Goal: Task Accomplishment & Management: Complete application form

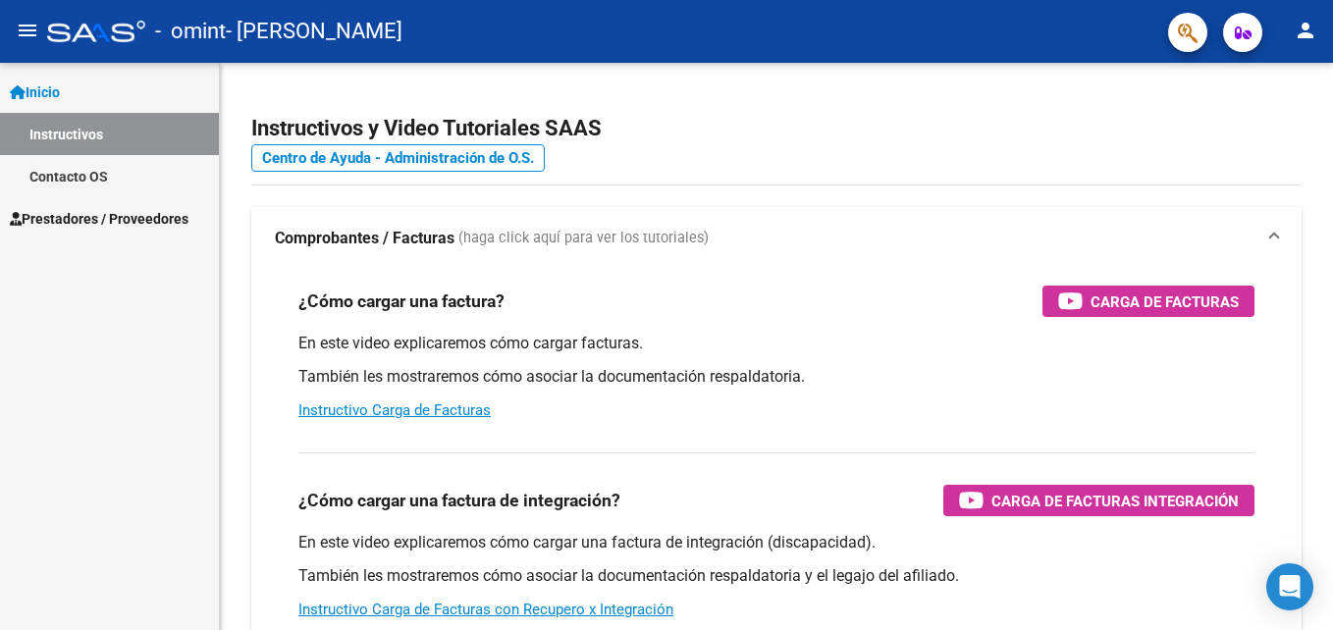
click at [70, 177] on link "Contacto OS" at bounding box center [109, 176] width 219 height 42
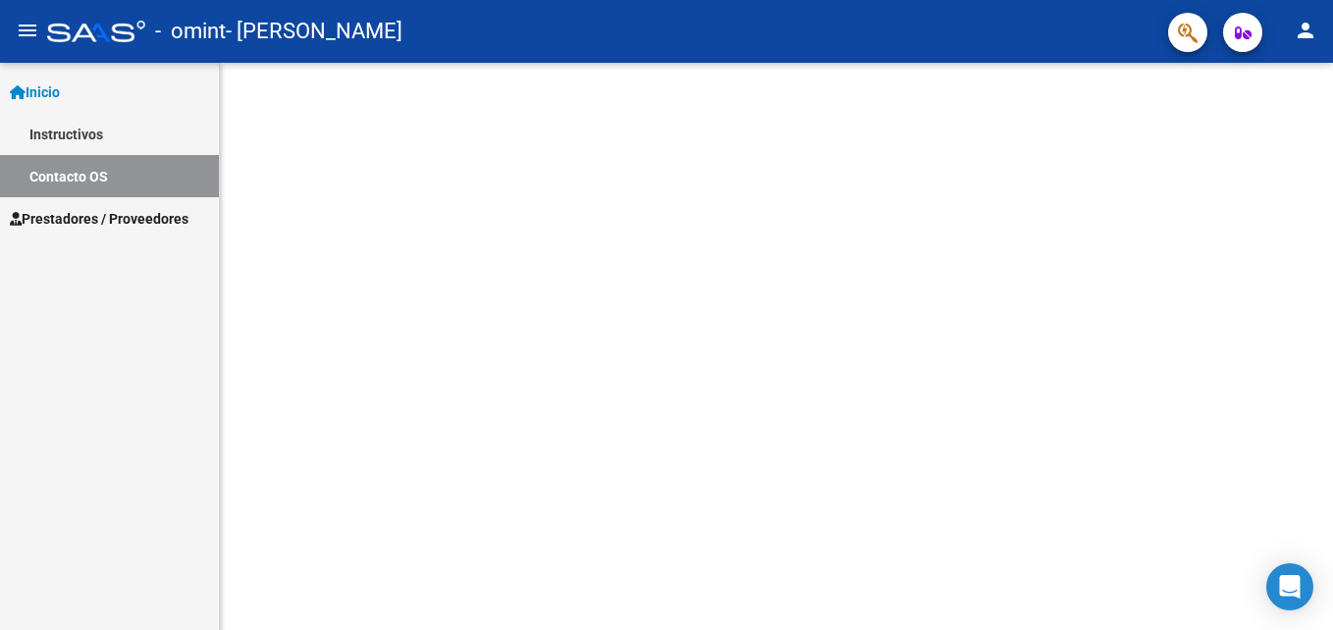
click at [68, 209] on span "Prestadores / Proveedores" at bounding box center [99, 219] width 179 height 22
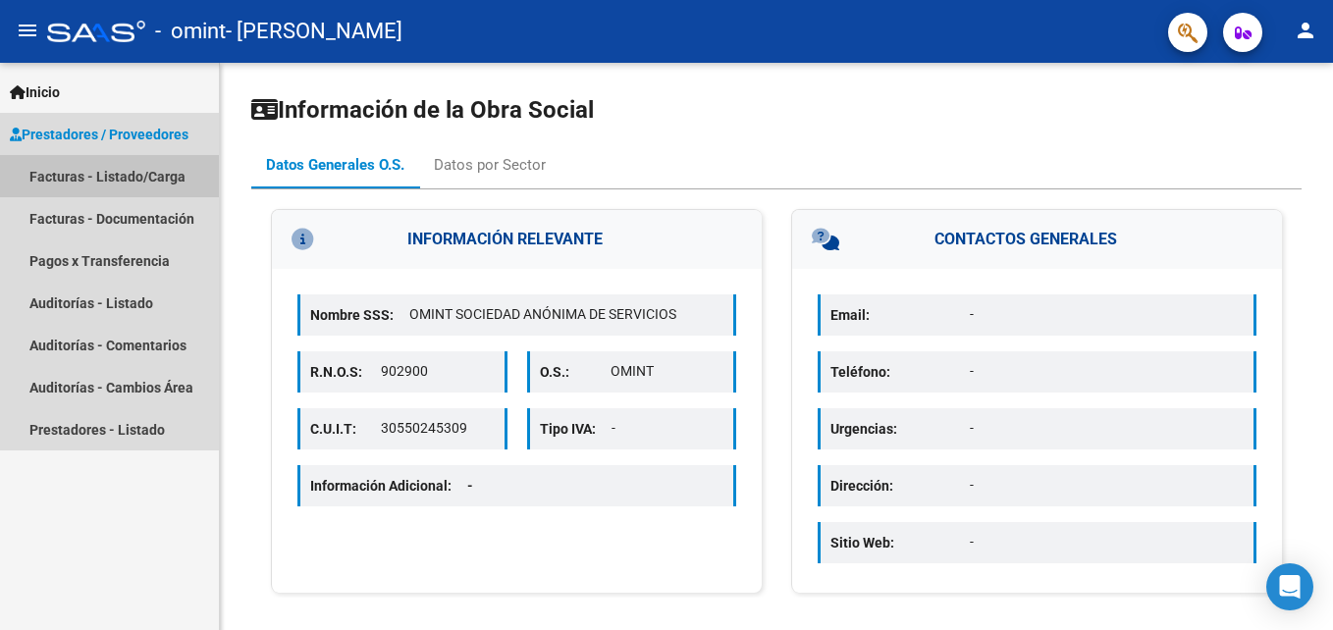
click at [95, 182] on link "Facturas - Listado/Carga" at bounding box center [109, 176] width 219 height 42
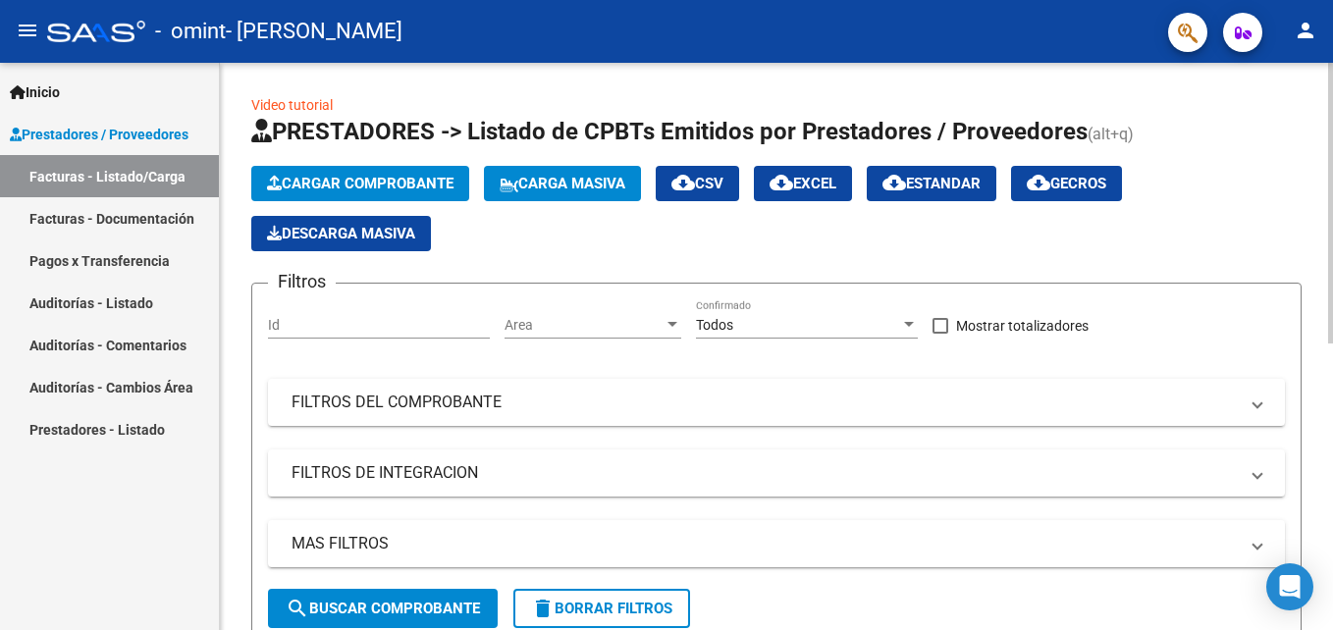
click at [362, 182] on span "Cargar Comprobante" at bounding box center [360, 184] width 187 height 18
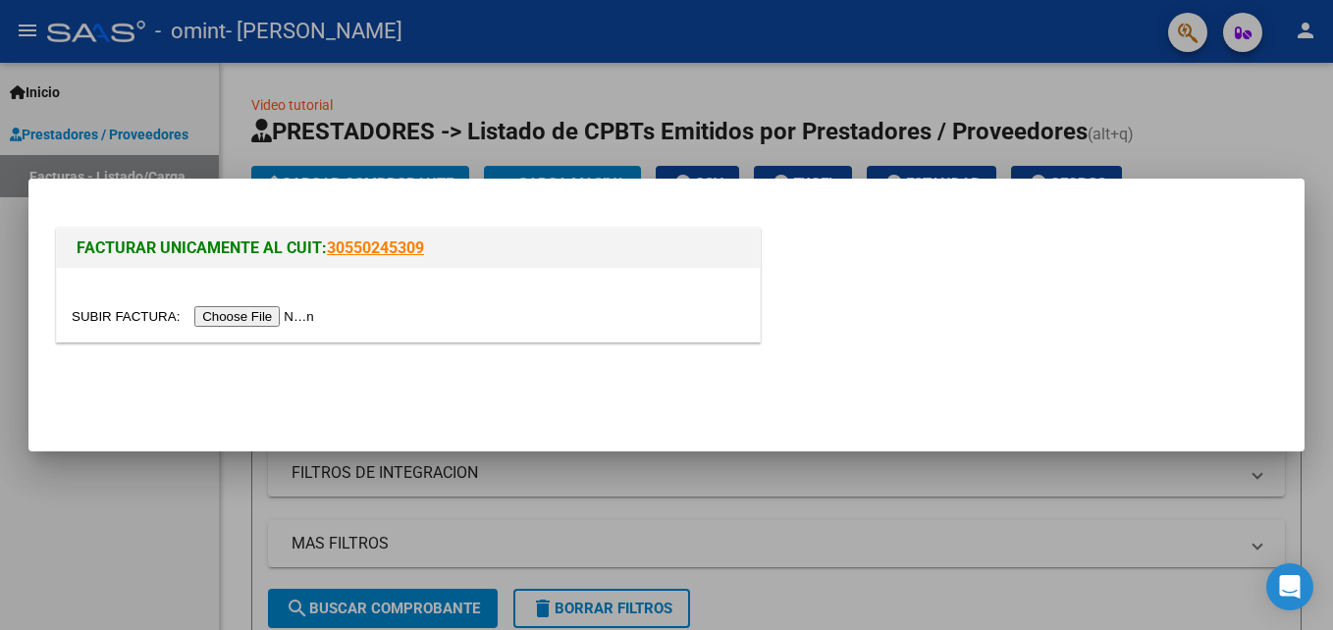
click at [246, 312] on input "file" at bounding box center [196, 316] width 248 height 21
click at [239, 306] on input "file" at bounding box center [196, 316] width 248 height 21
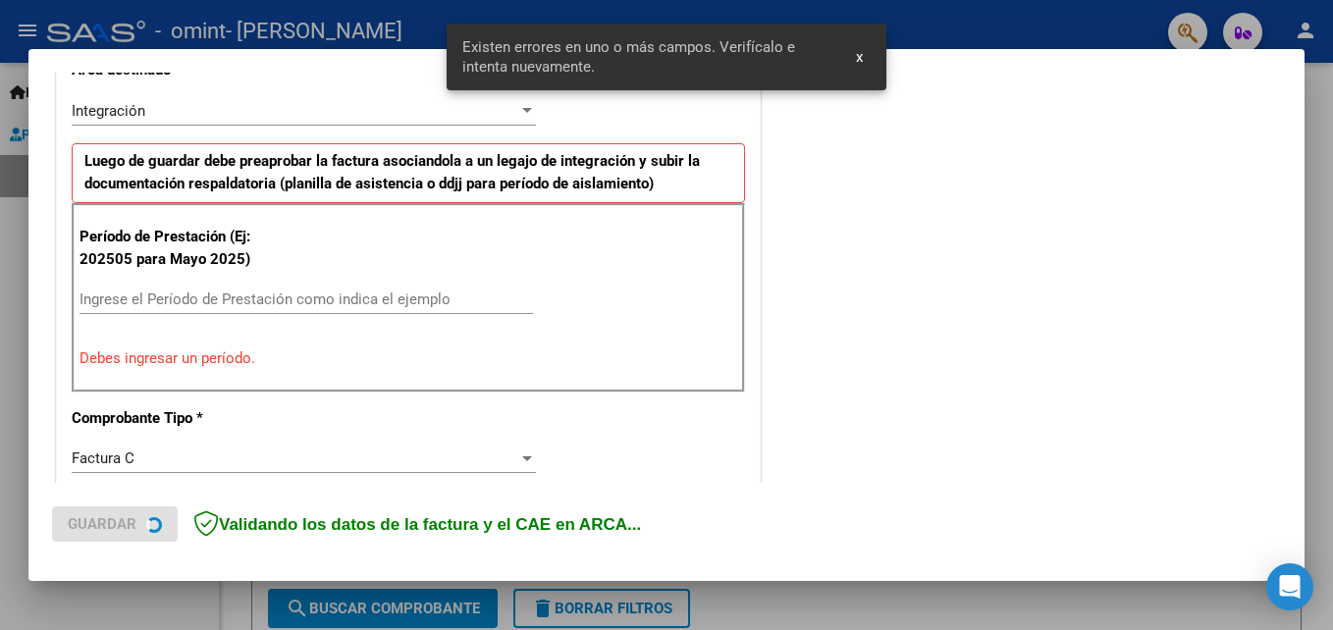
scroll to position [479, 0]
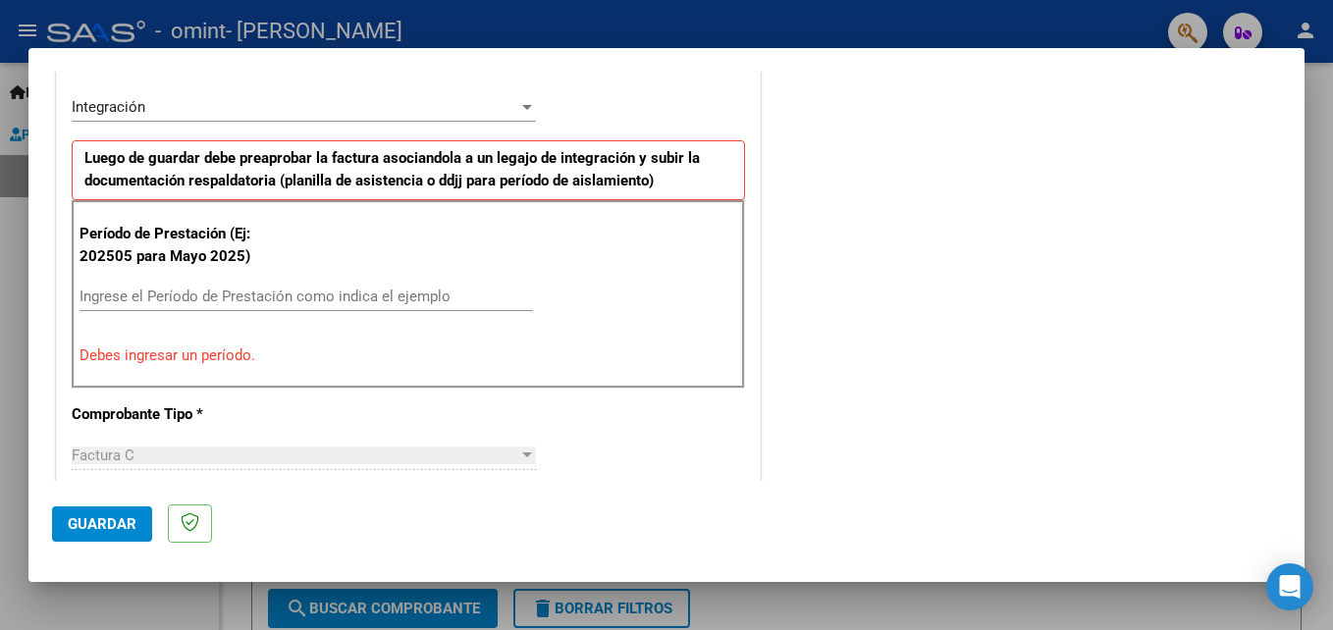
click at [184, 298] on input "Ingrese el Período de Prestación como indica el ejemplo" at bounding box center [307, 297] width 454 height 18
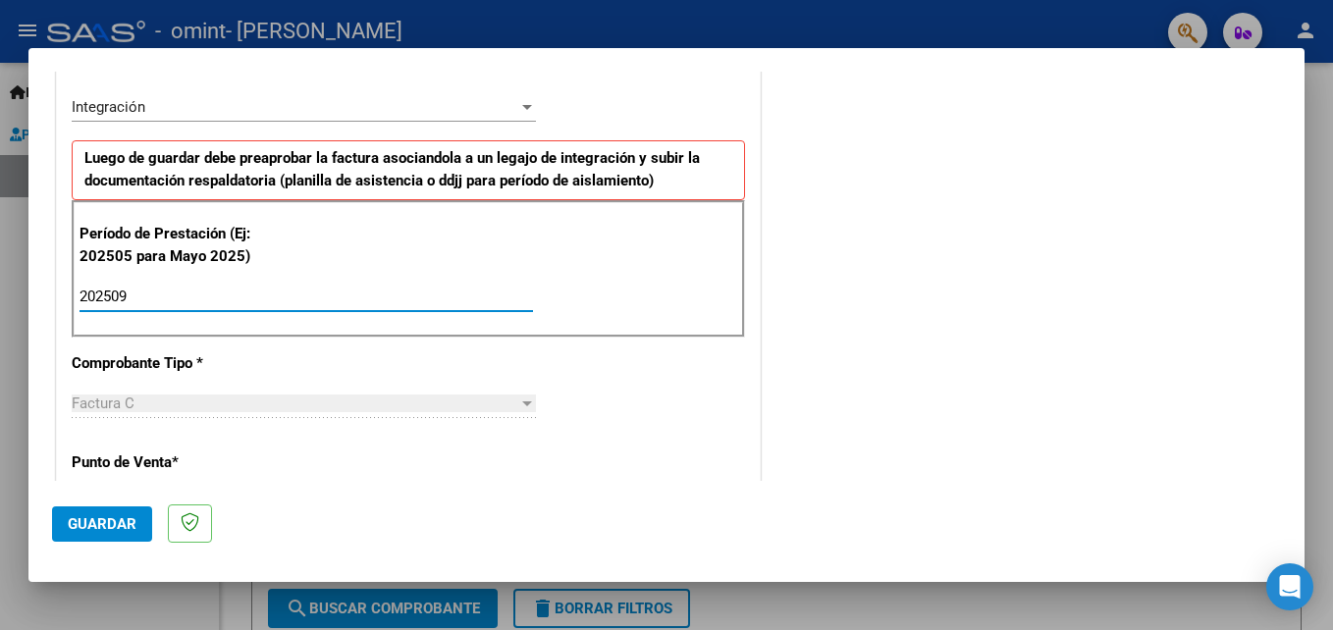
type input "202509"
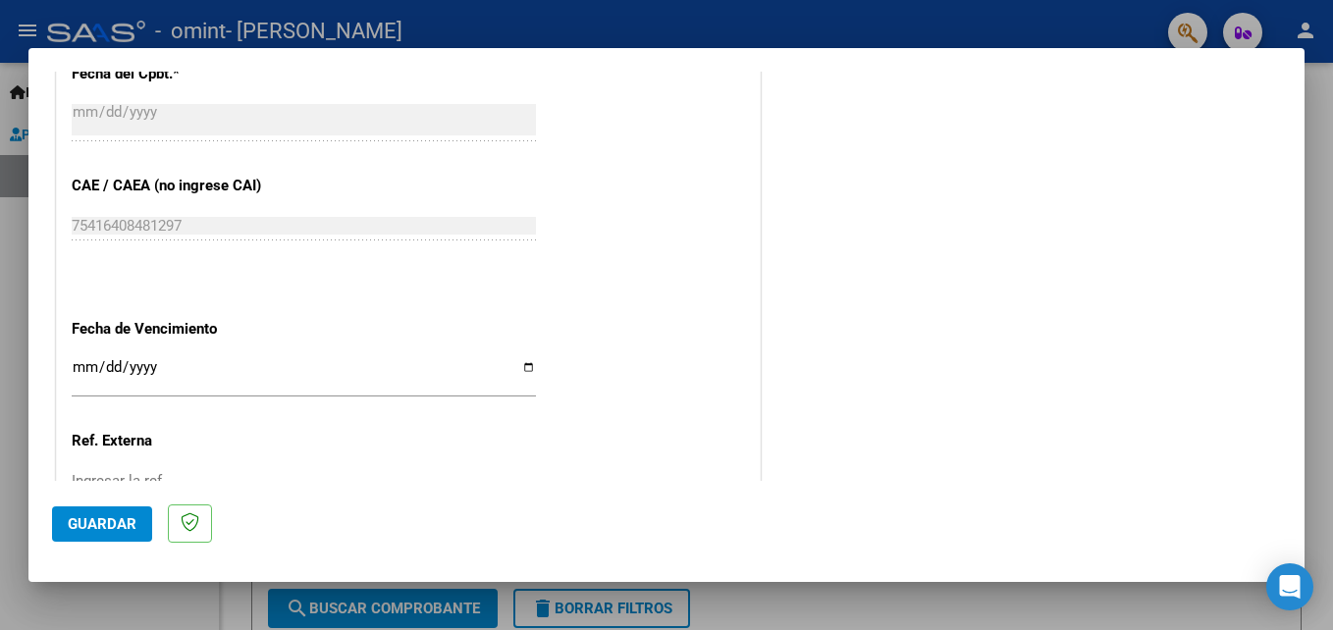
scroll to position [1265, 0]
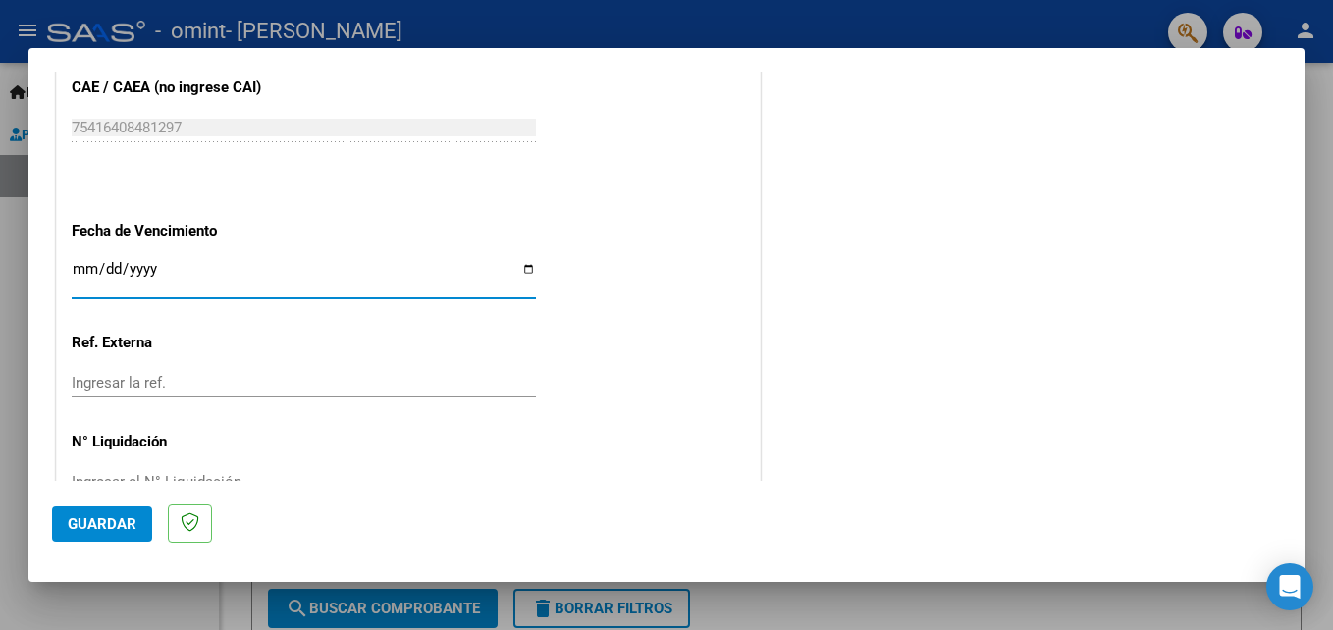
click at [75, 272] on input "Ingresar la fecha" at bounding box center [304, 276] width 464 height 31
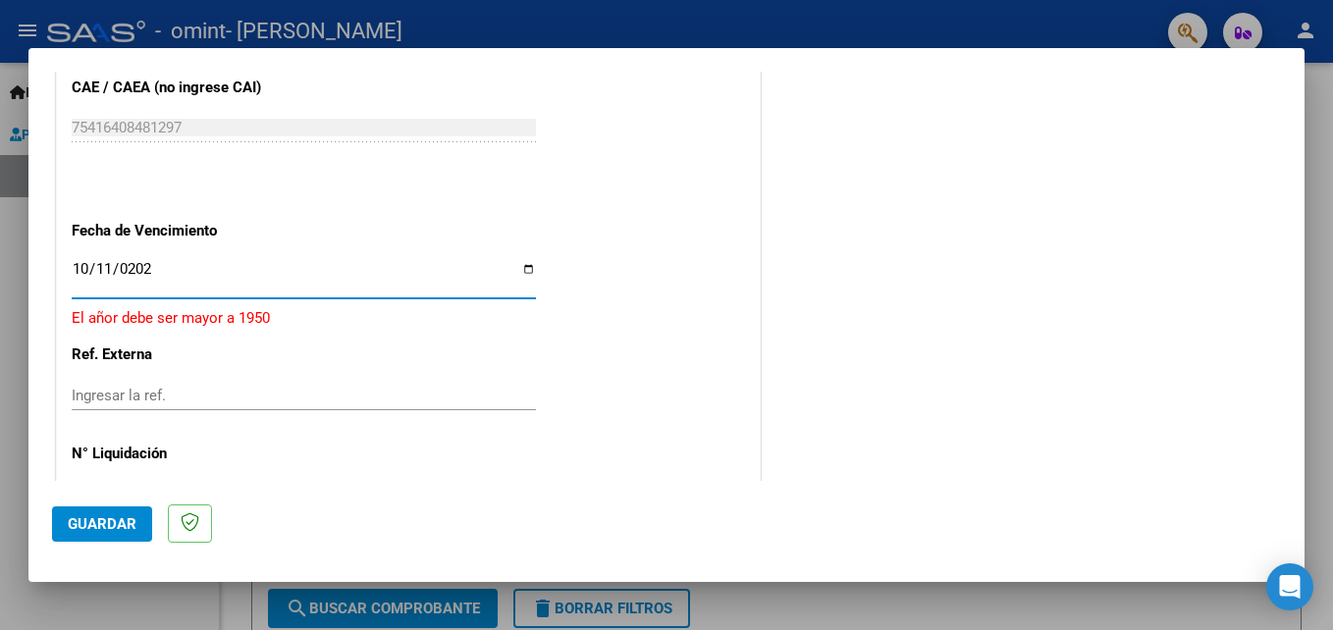
type input "[DATE]"
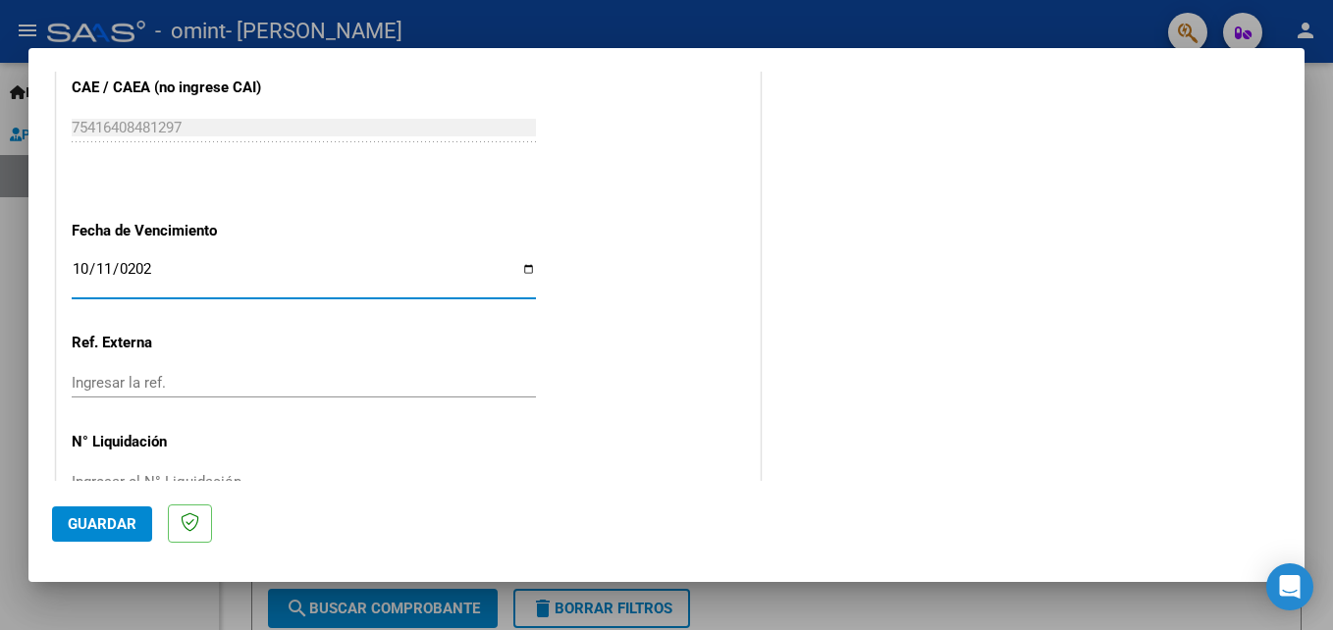
scroll to position [1319, 0]
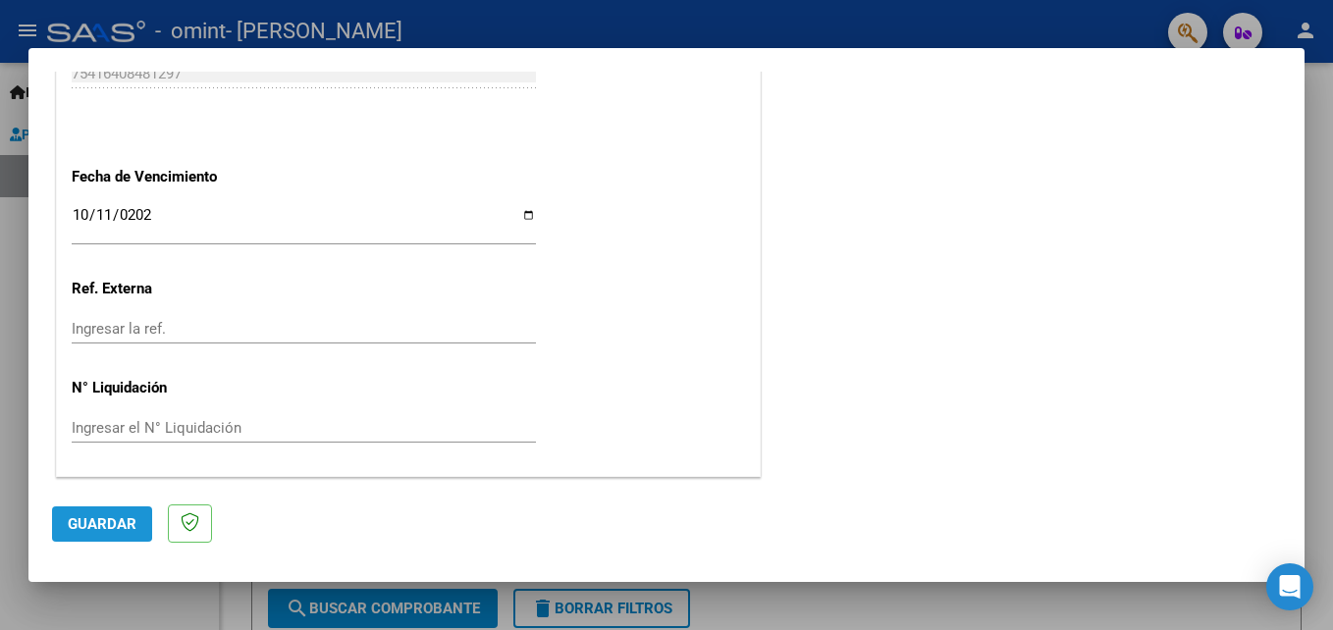
click at [98, 523] on span "Guardar" at bounding box center [102, 524] width 69 height 18
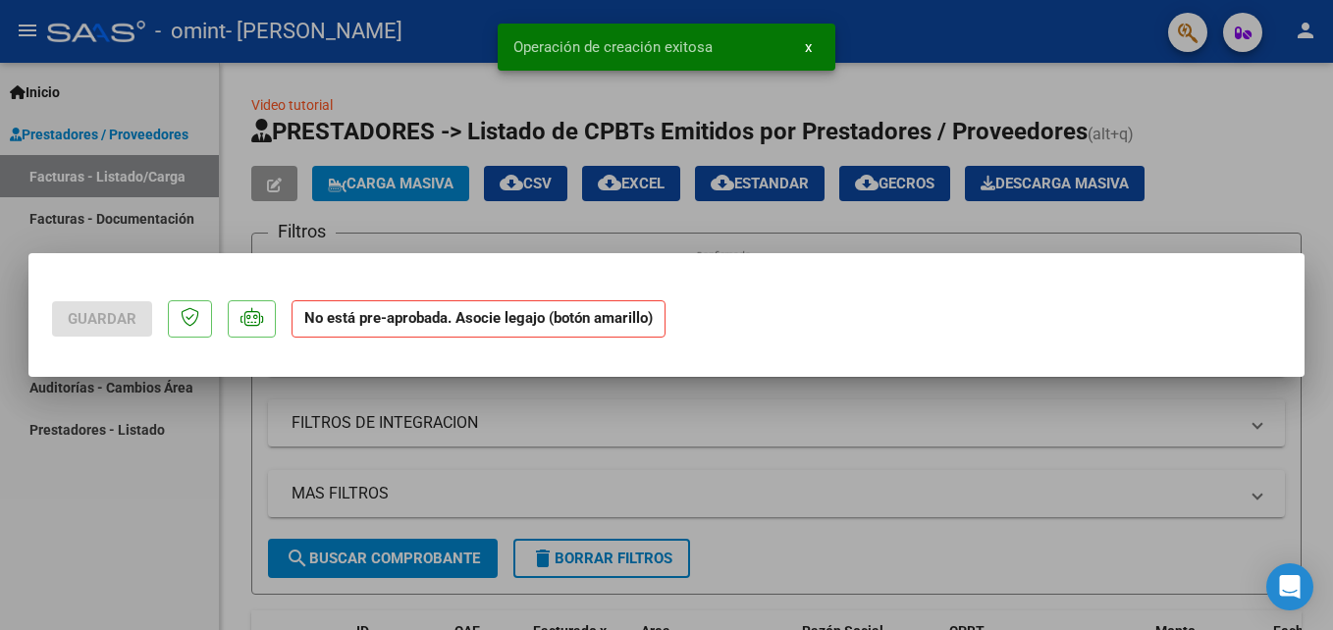
scroll to position [0, 0]
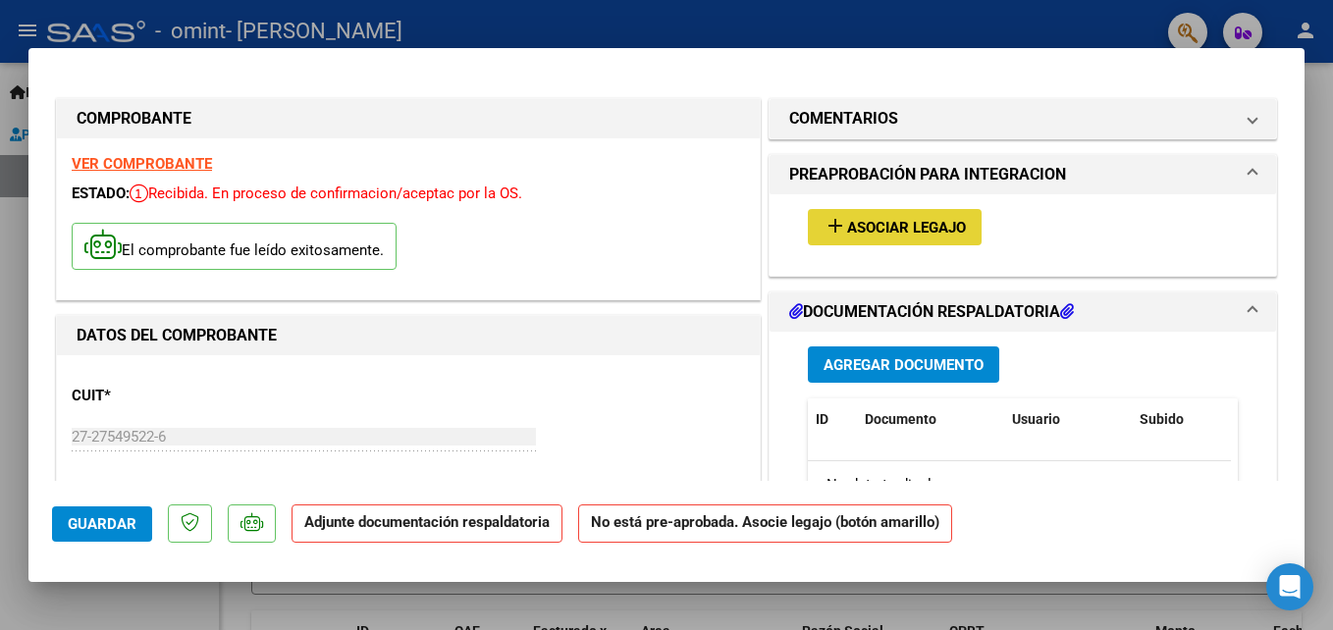
click at [898, 243] on button "add Asociar Legajo" at bounding box center [895, 227] width 174 height 36
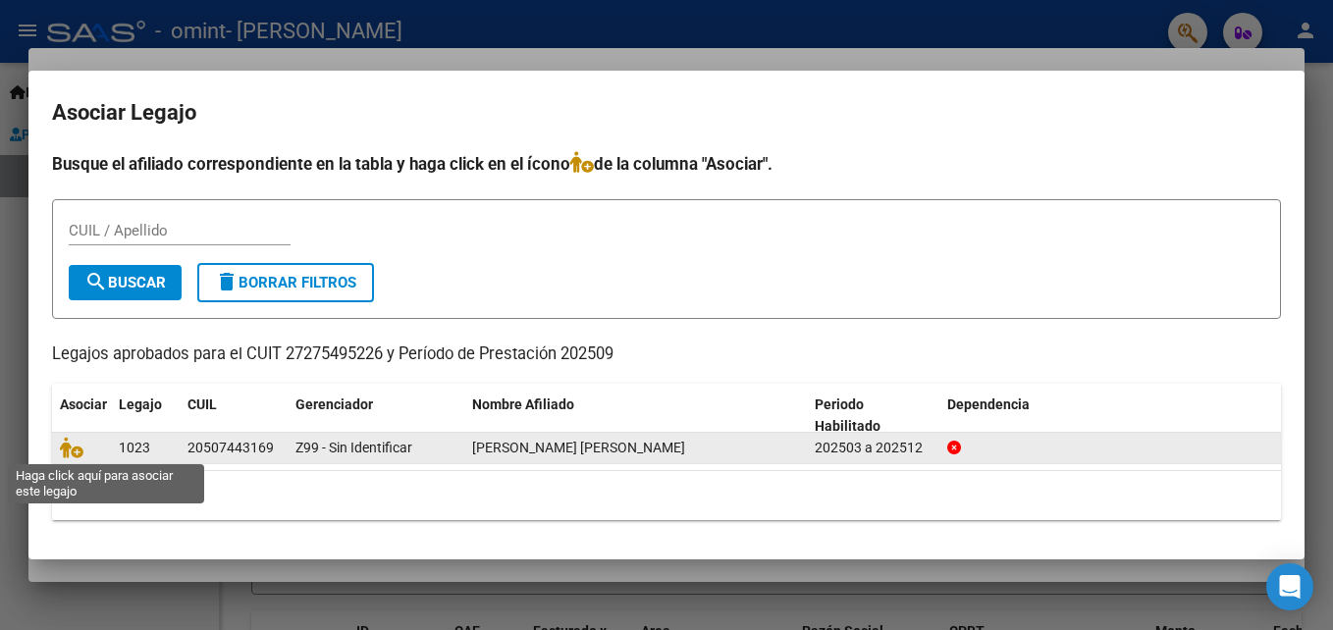
click at [83, 451] on span at bounding box center [74, 448] width 29 height 16
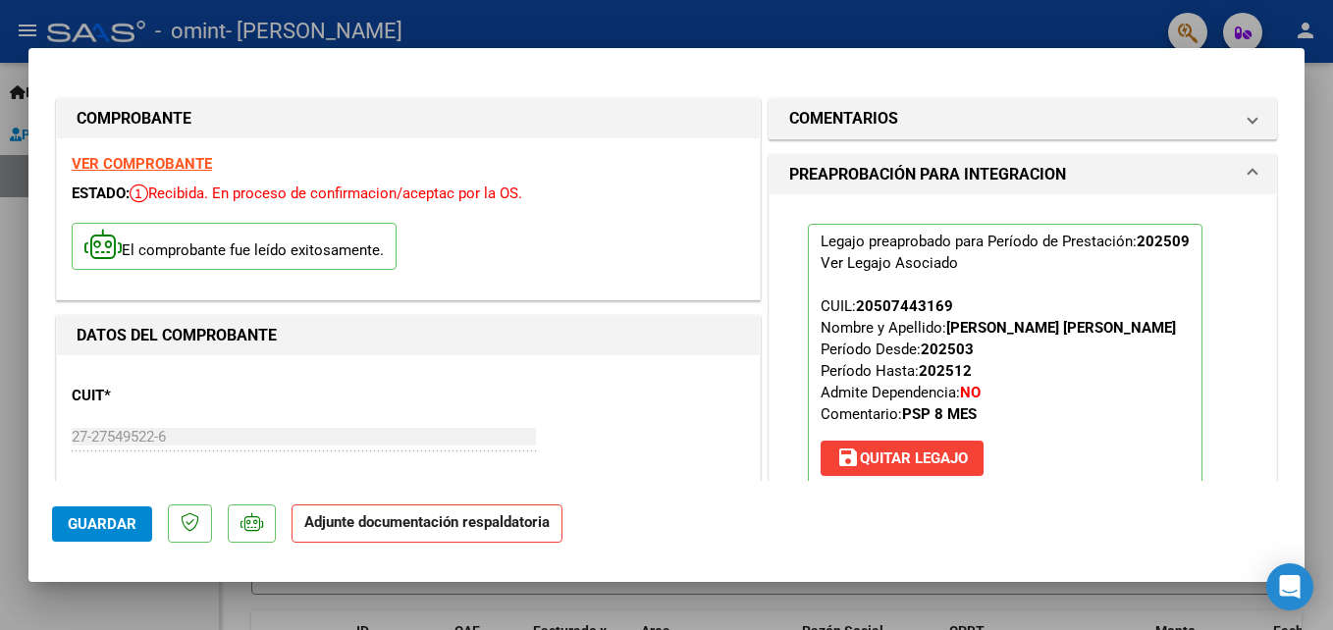
click at [113, 524] on span "Guardar" at bounding box center [102, 524] width 69 height 18
click at [116, 513] on button "Guardar" at bounding box center [102, 524] width 100 height 35
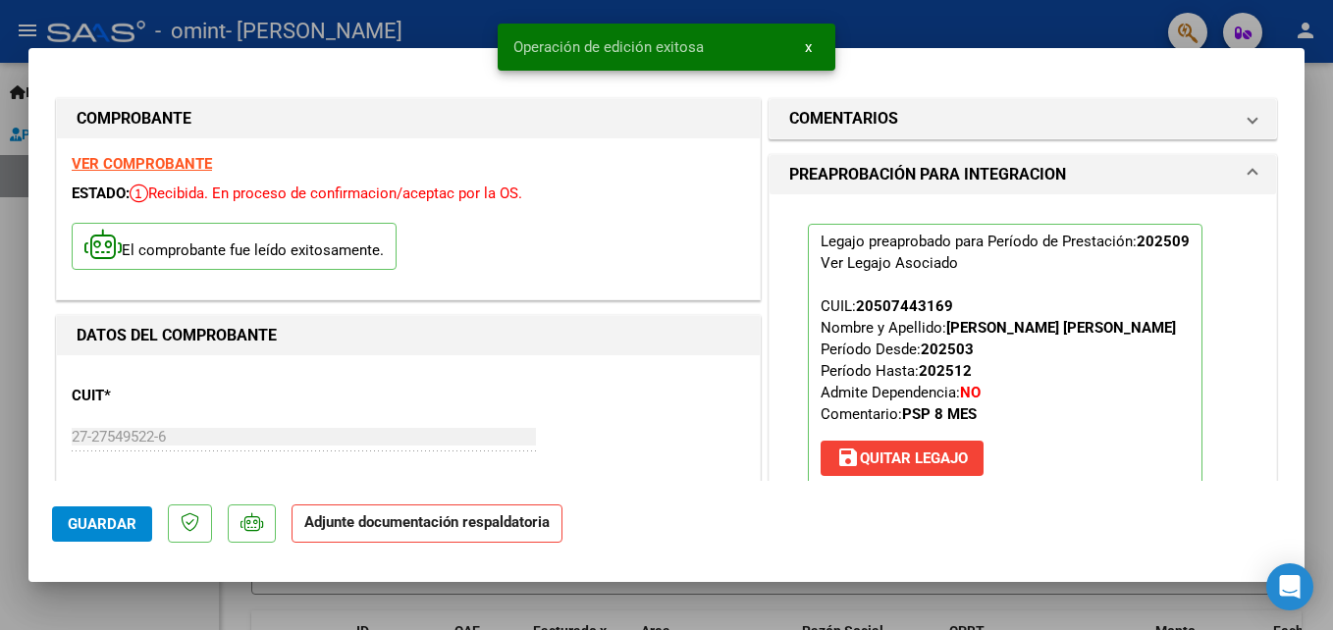
click at [810, 50] on span "x" at bounding box center [808, 47] width 7 height 18
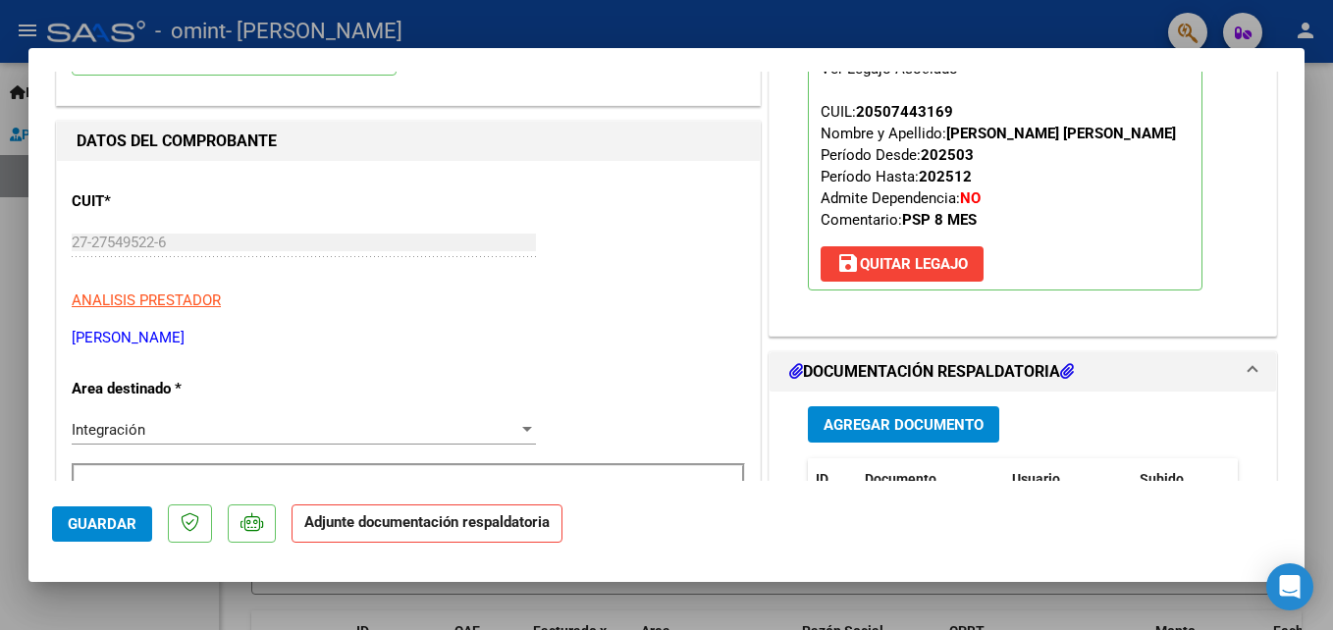
scroll to position [196, 0]
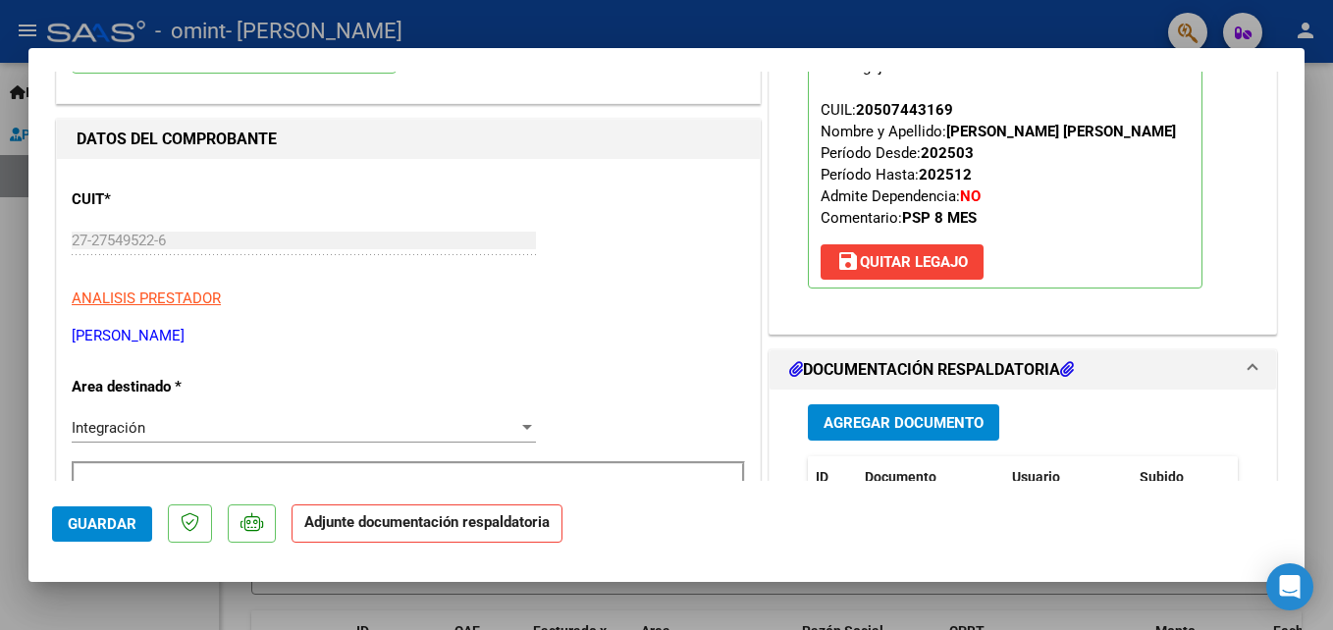
click at [894, 418] on span "Agregar Documento" at bounding box center [904, 423] width 160 height 18
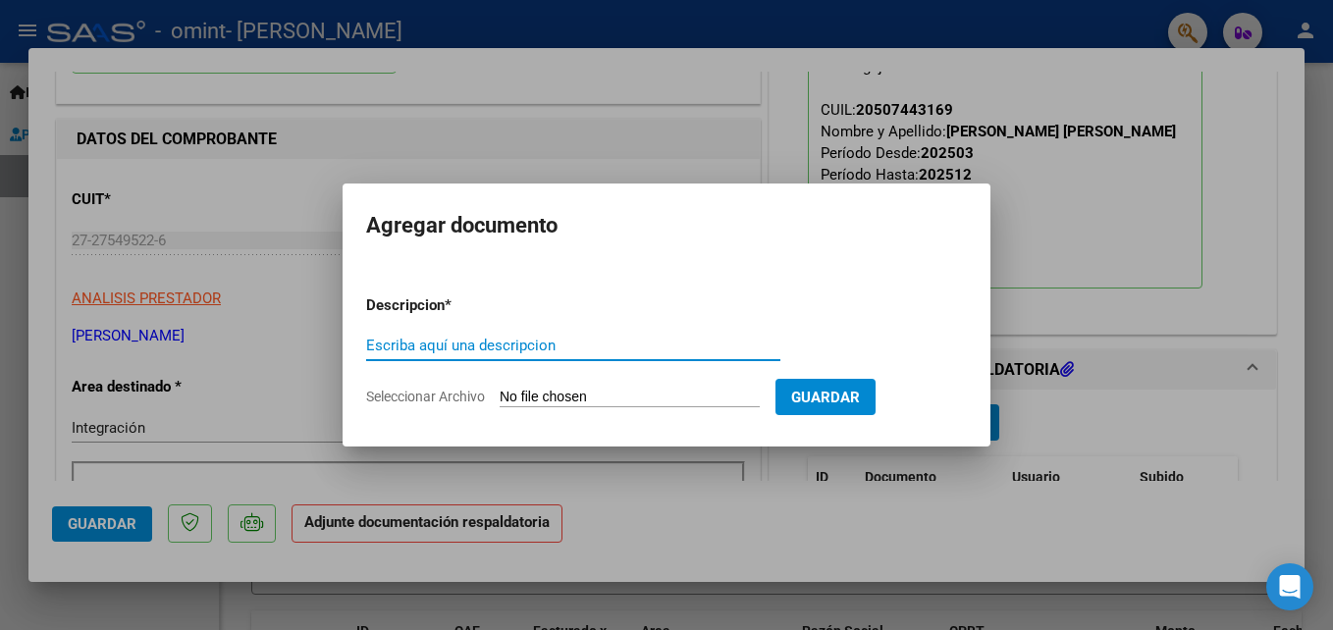
click at [391, 350] on input "Escriba aquí una descripcion" at bounding box center [573, 346] width 414 height 18
type input "ASISTENCIA"
click at [568, 398] on input "Seleccionar Archivo" at bounding box center [630, 398] width 260 height 19
type input "C:\fakepath\[PERSON_NAME] setiembre .pdf"
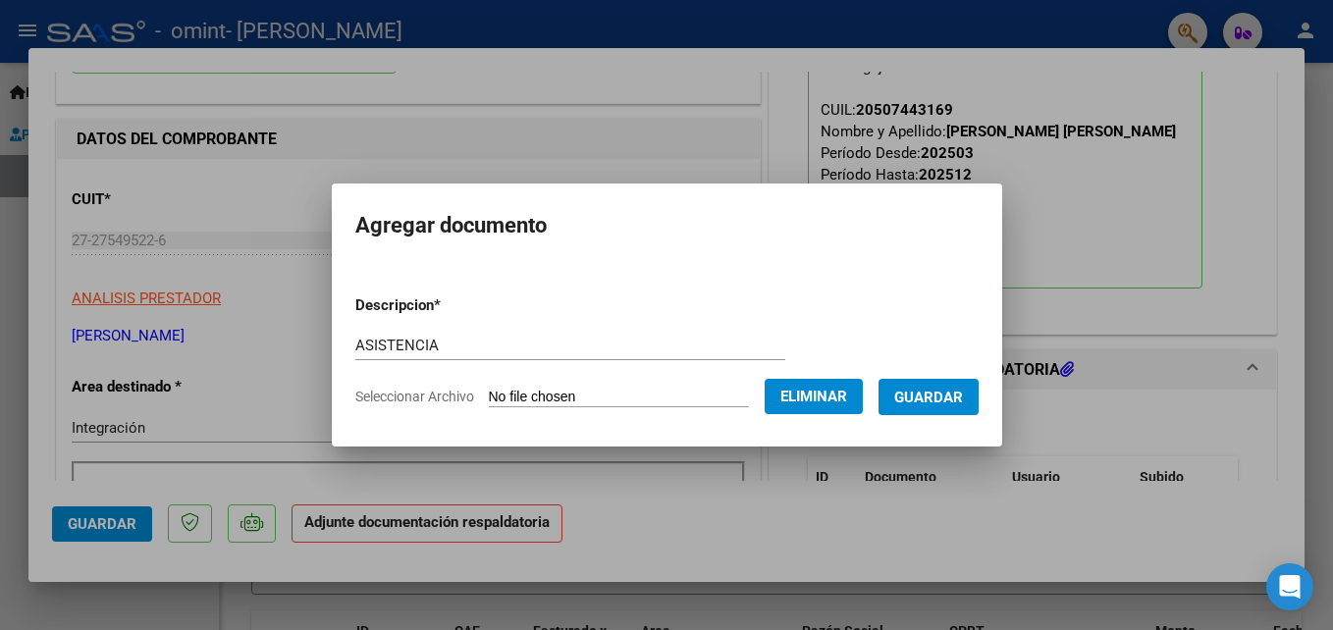
click at [943, 396] on span "Guardar" at bounding box center [928, 398] width 69 height 18
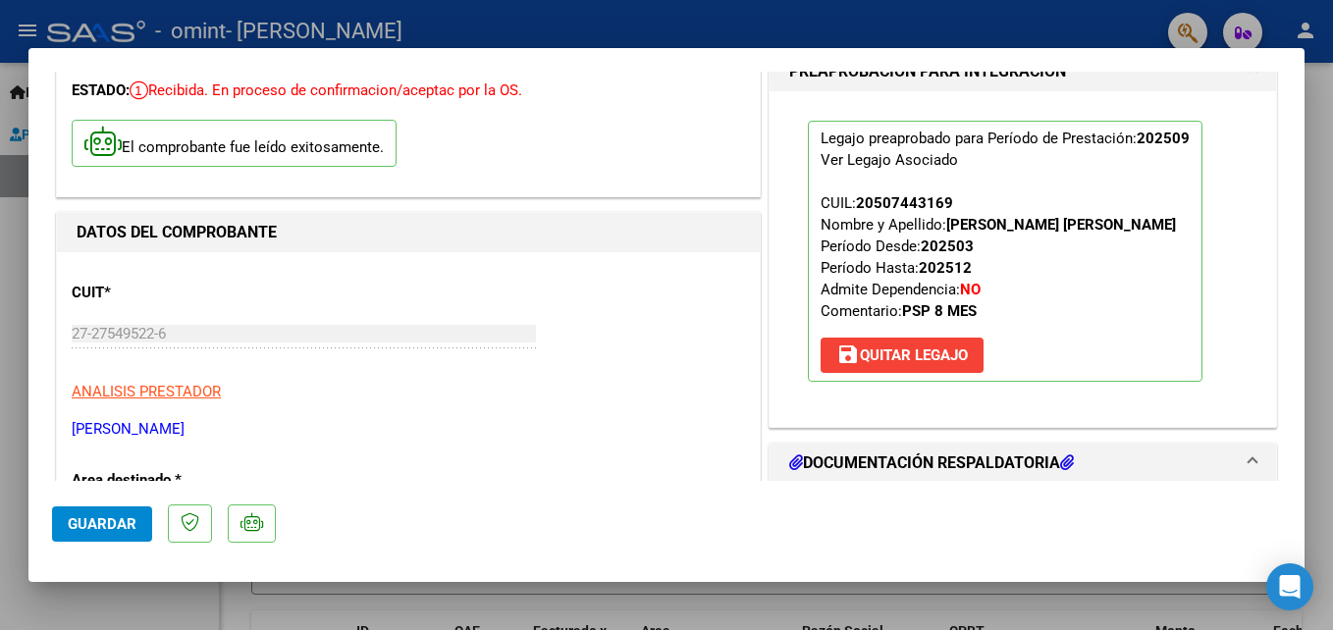
scroll to position [72, 0]
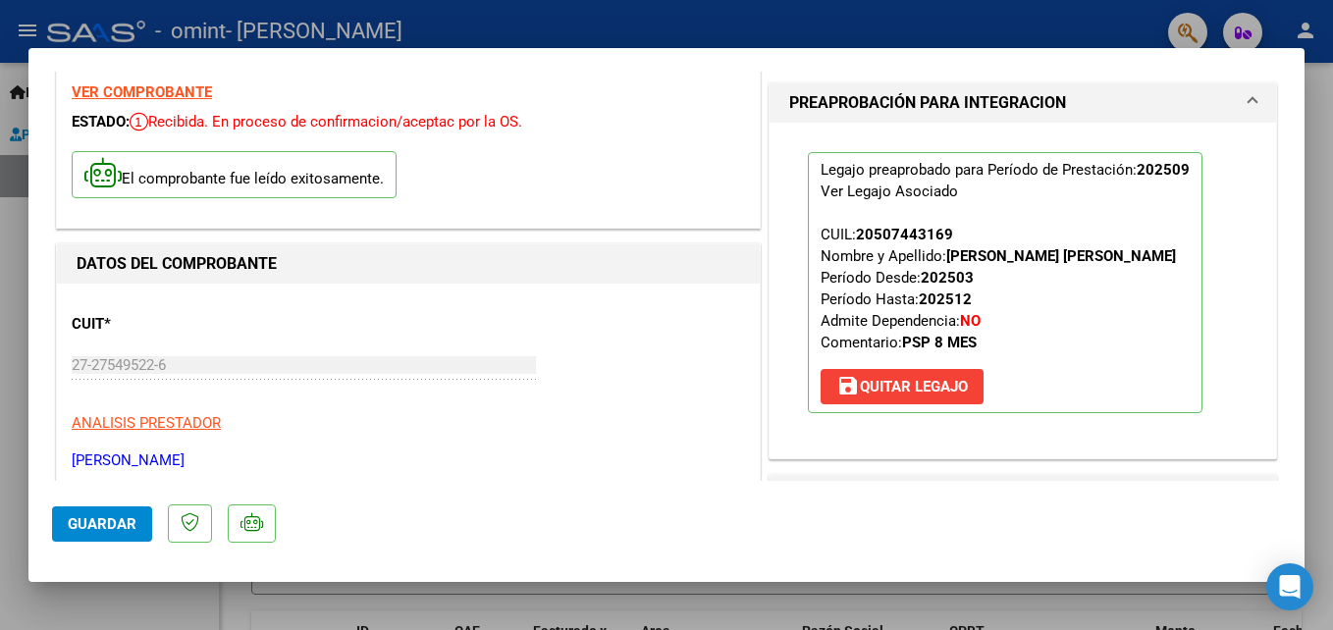
click at [1332, 397] on html "menu - omint - [PERSON_NAME] person Inicio Instructivos Contacto OS Prestadores…" at bounding box center [666, 315] width 1333 height 630
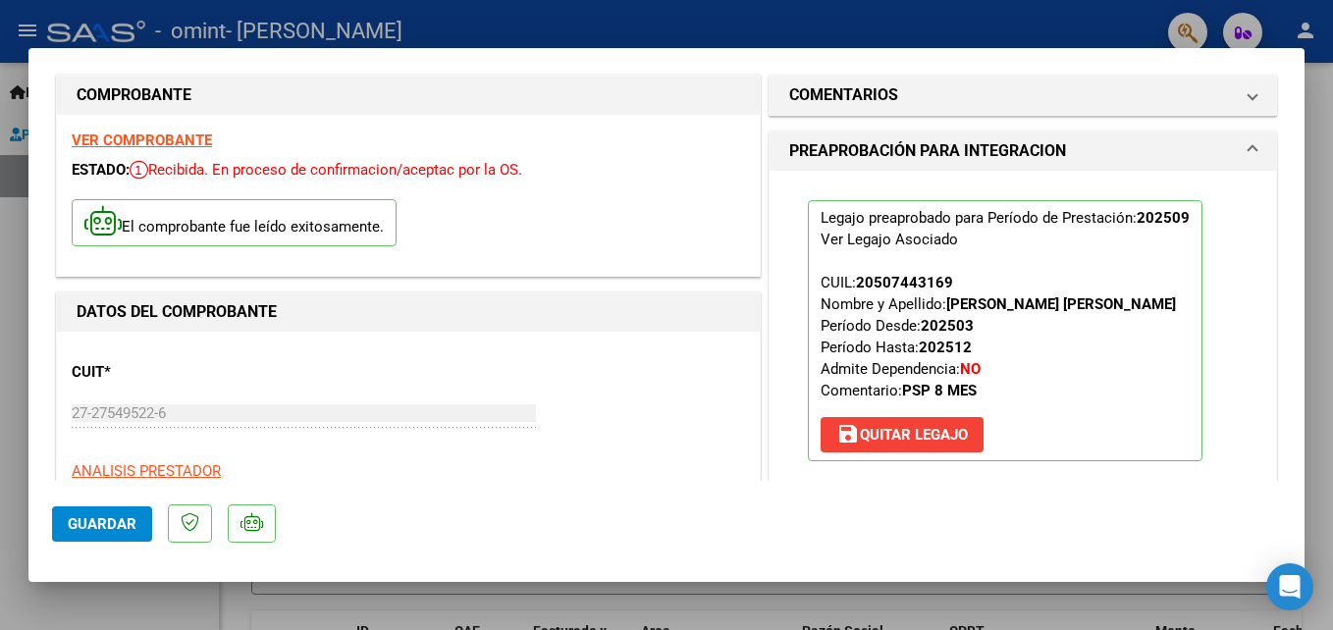
scroll to position [0, 0]
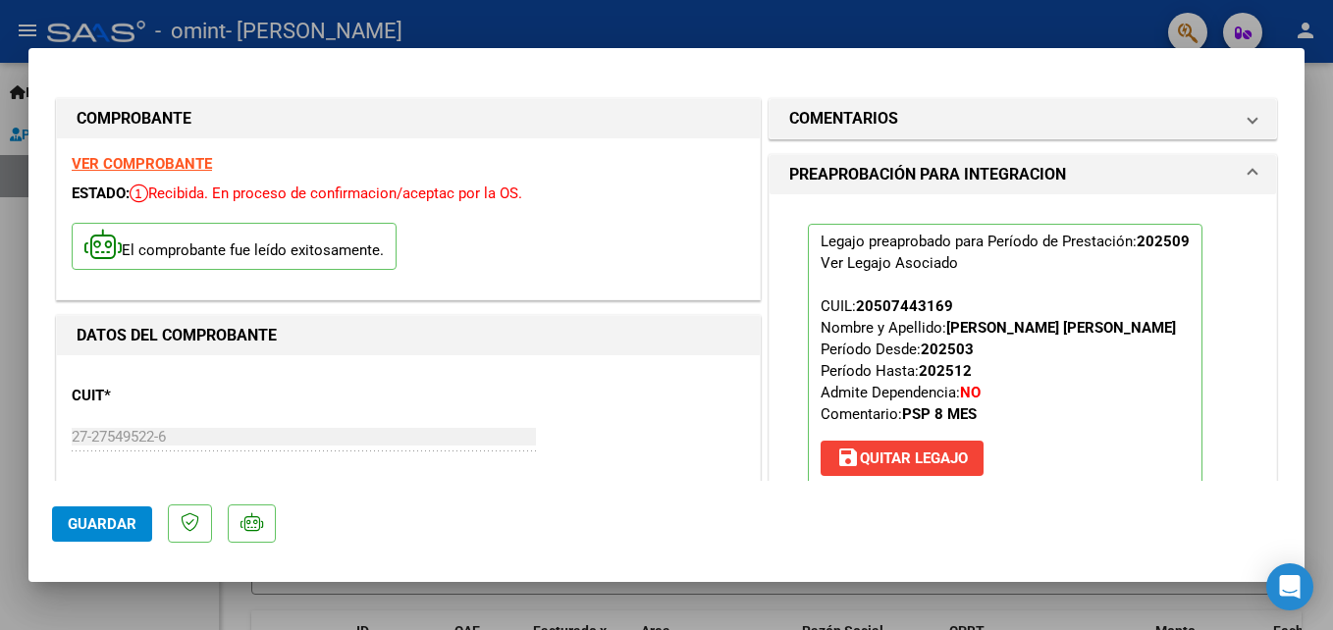
click at [636, 2] on div at bounding box center [666, 315] width 1333 height 630
type input "$ 0,00"
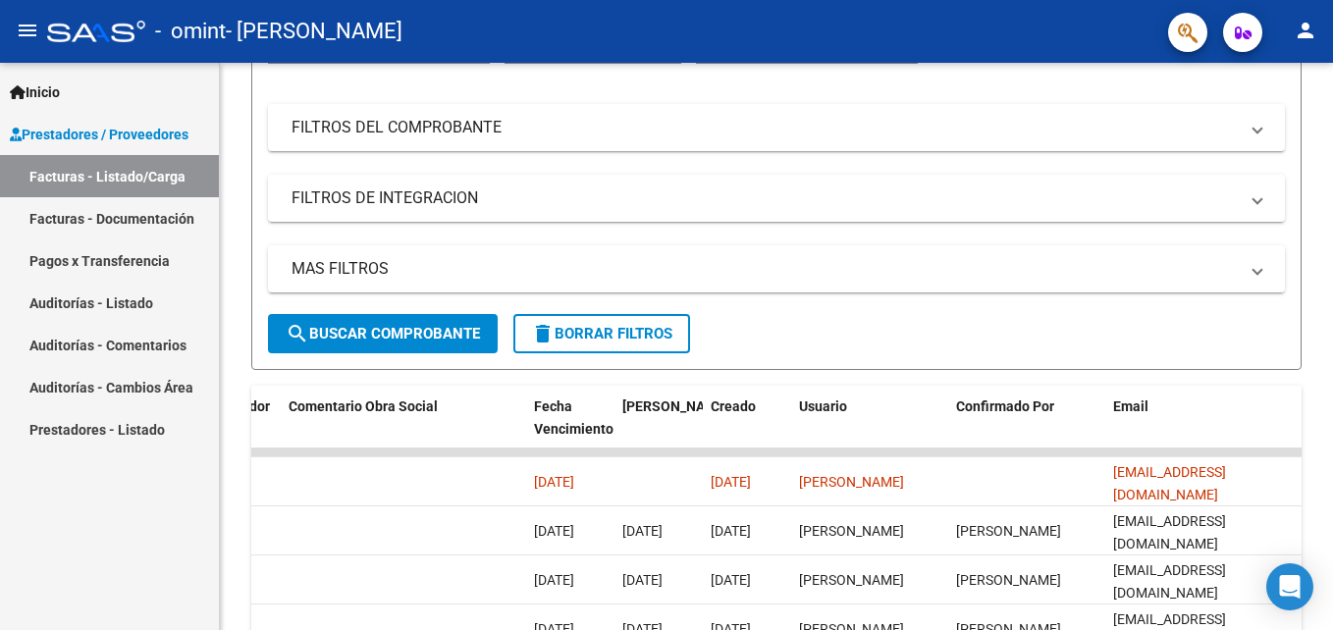
scroll to position [237, 0]
